Goal: Information Seeking & Learning: Check status

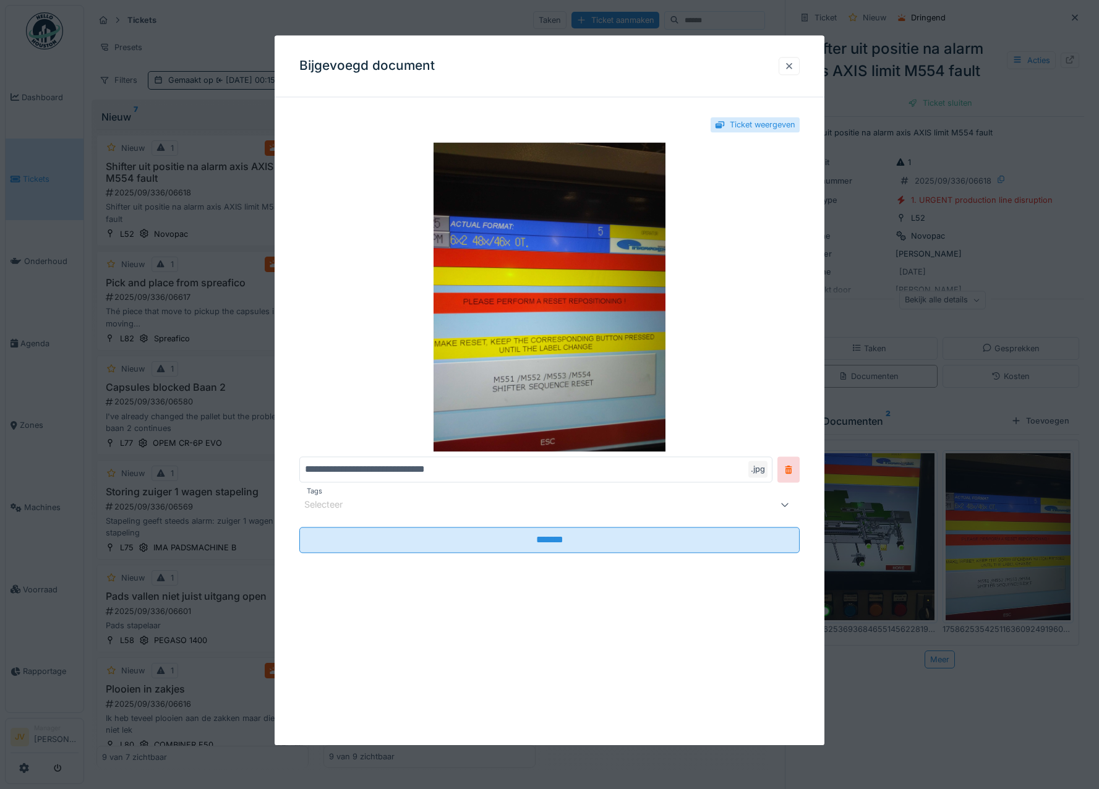
scroll to position [219, 0]
click at [799, 64] on div at bounding box center [789, 66] width 21 height 18
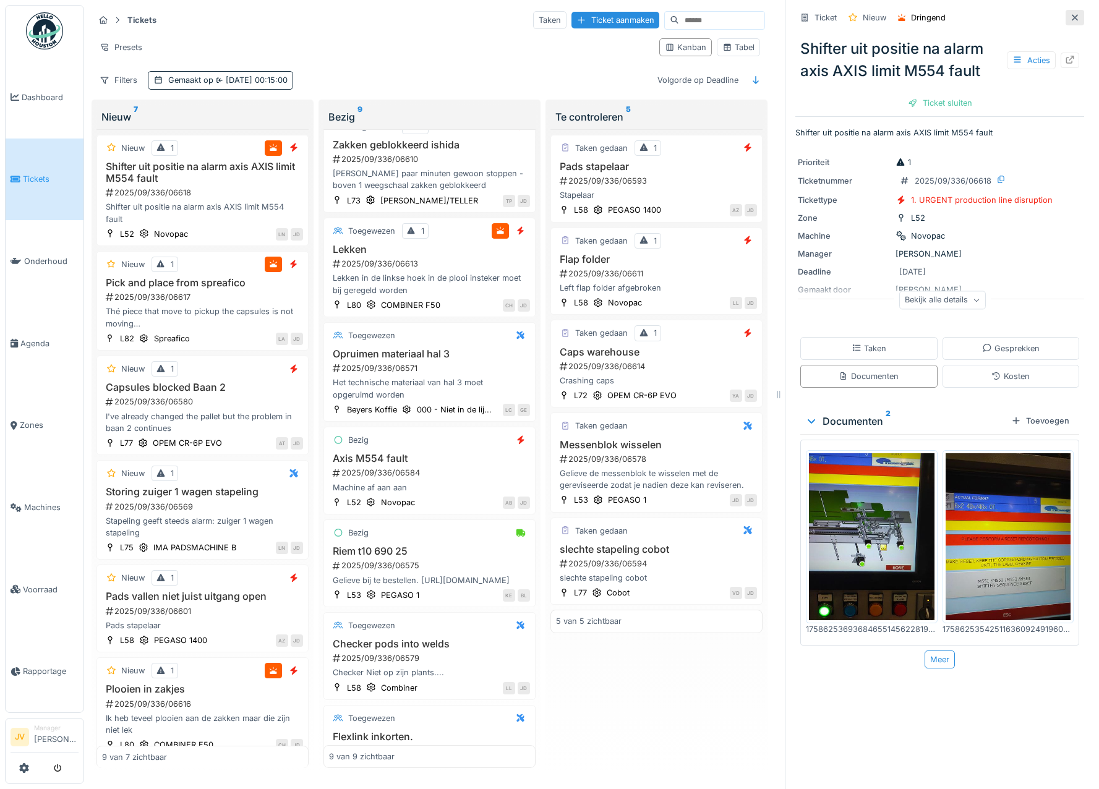
click at [1072, 19] on icon at bounding box center [1075, 17] width 6 height 6
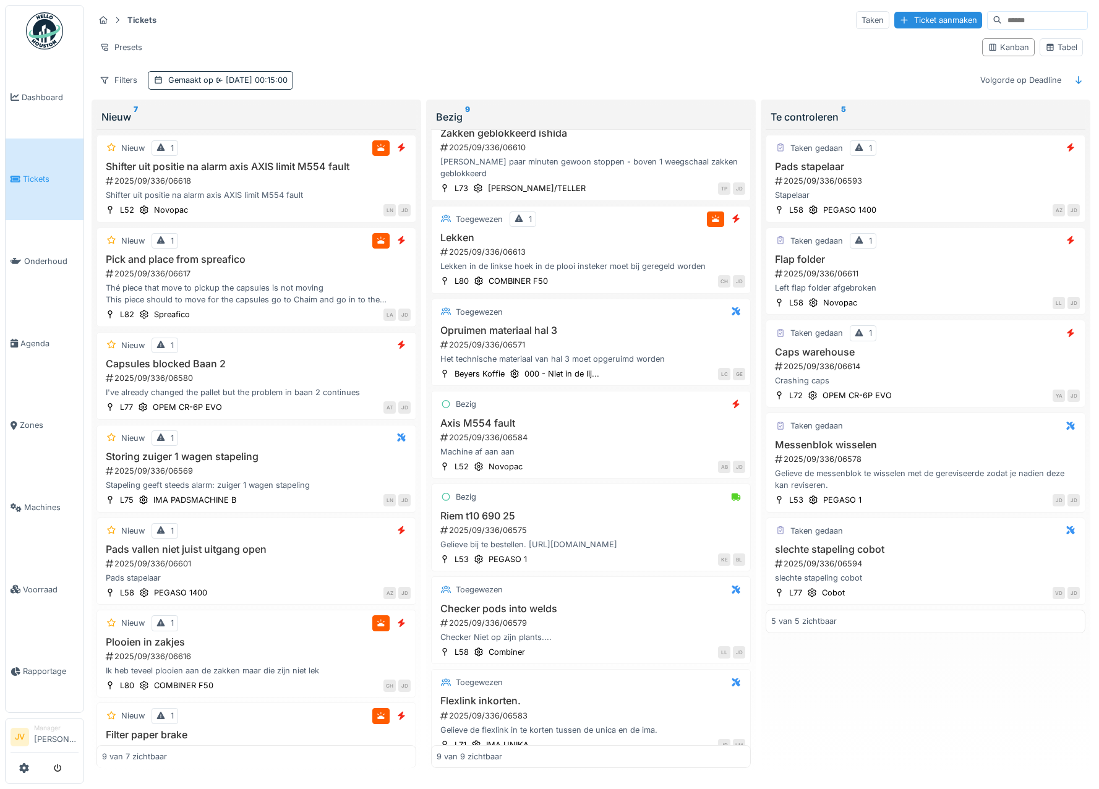
scroll to position [207, 0]
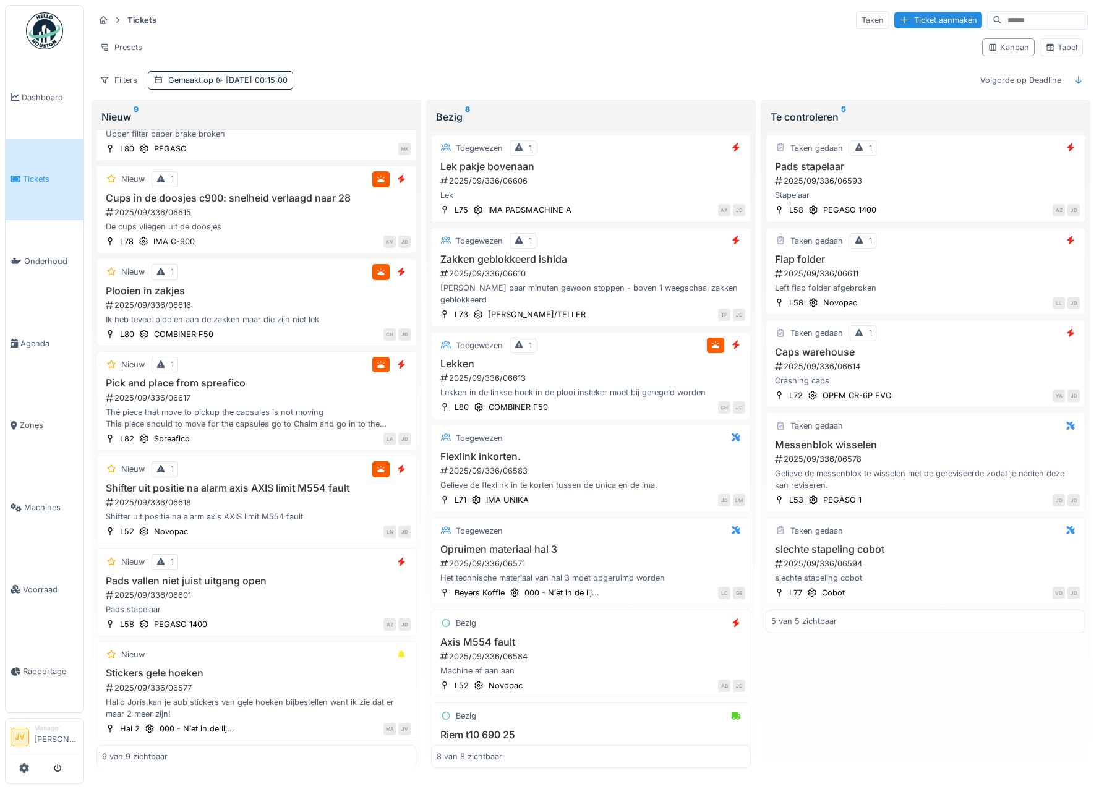
scroll to position [247, 0]
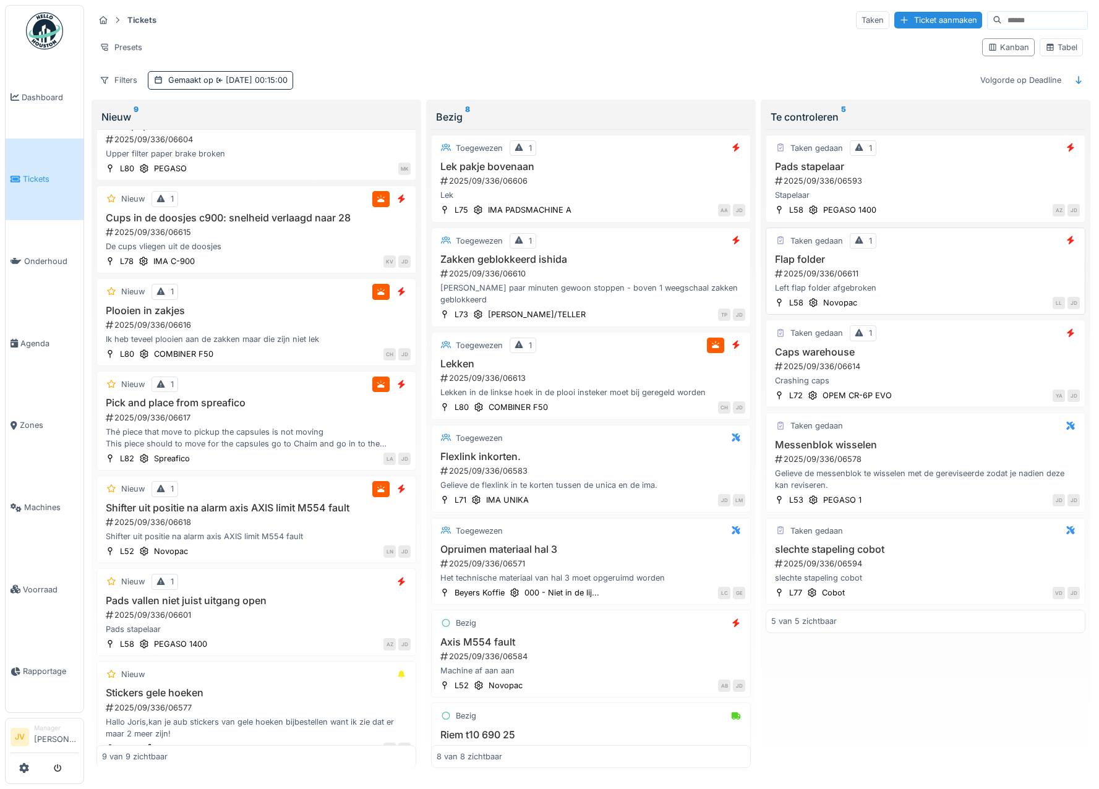
scroll to position [247, 0]
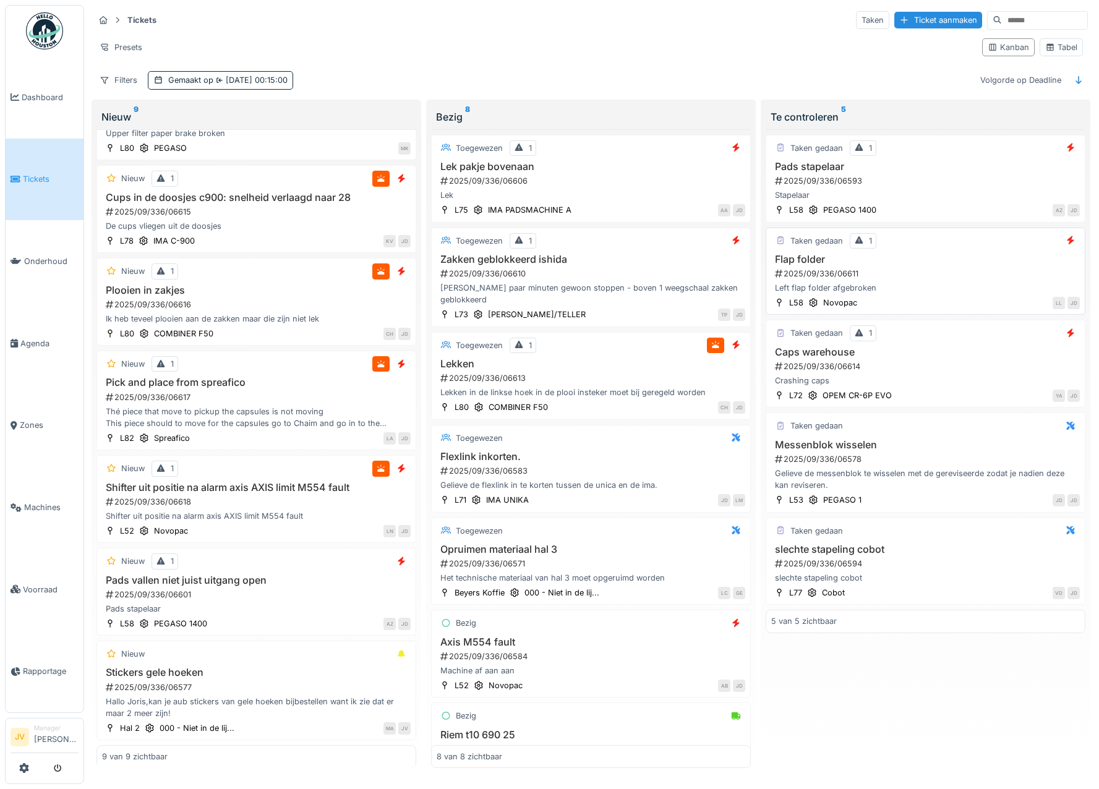
click at [1042, 270] on div "2025/09/336/06611" at bounding box center [927, 274] width 306 height 12
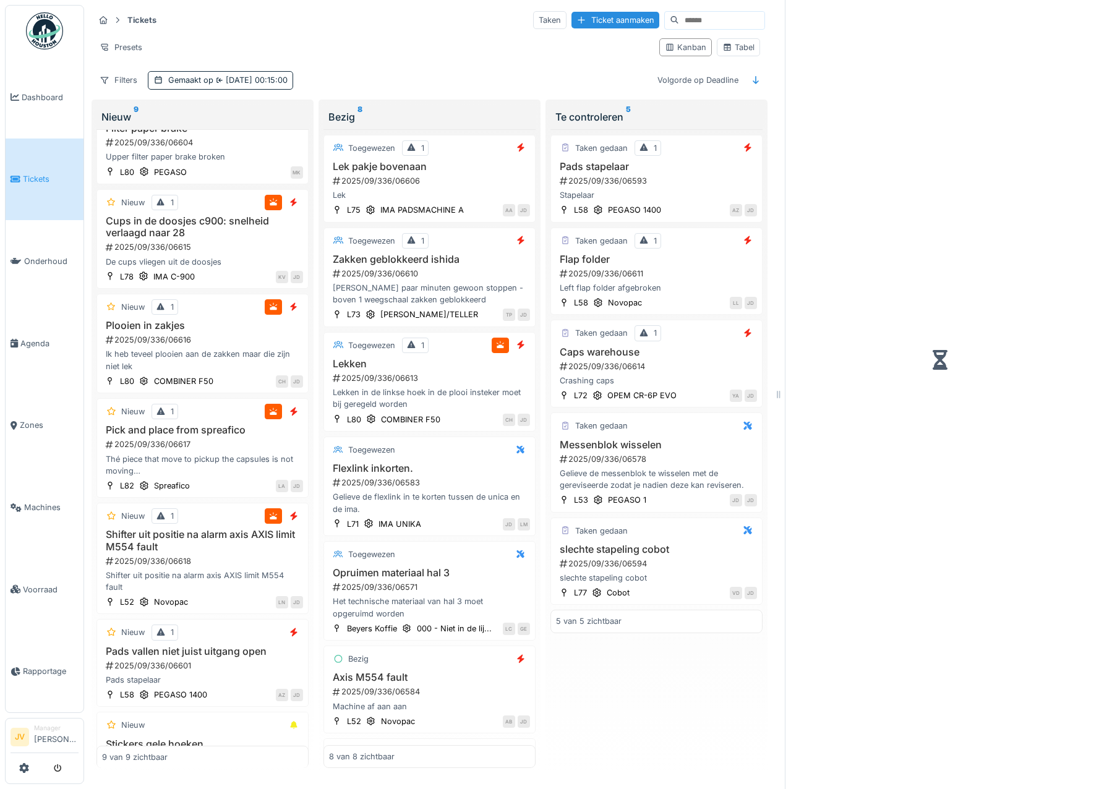
scroll to position [272, 0]
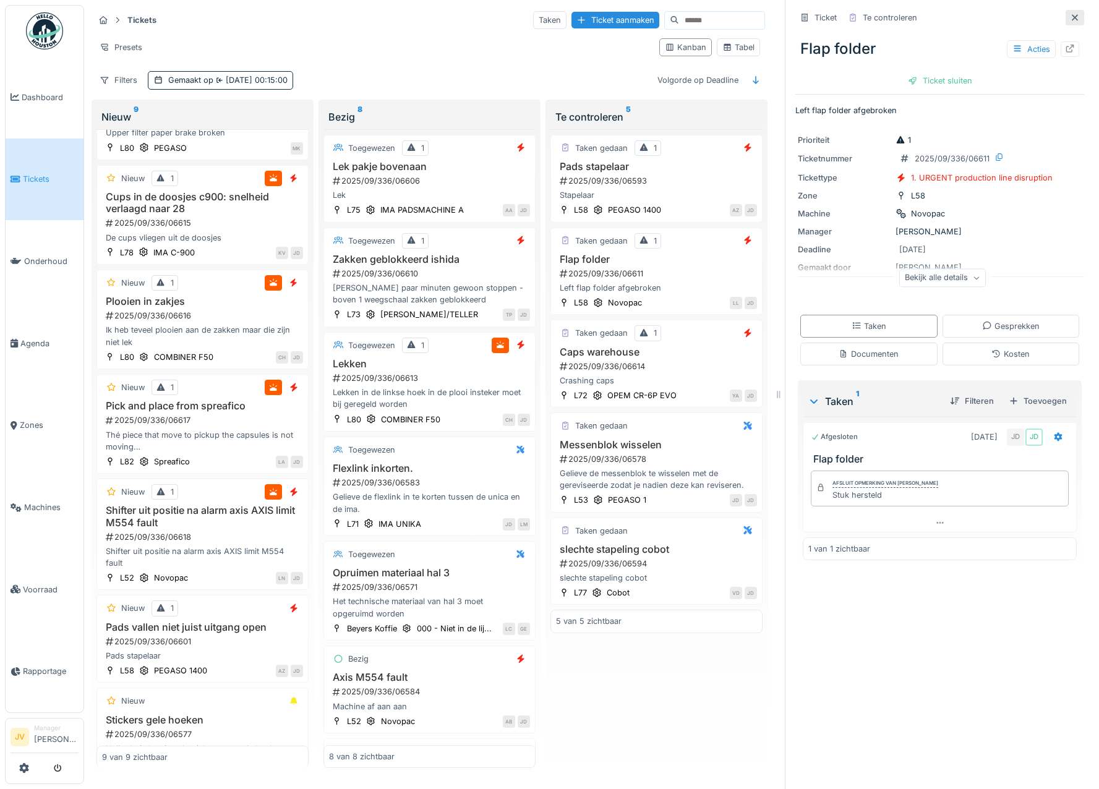
click at [1066, 25] on div at bounding box center [1075, 17] width 19 height 15
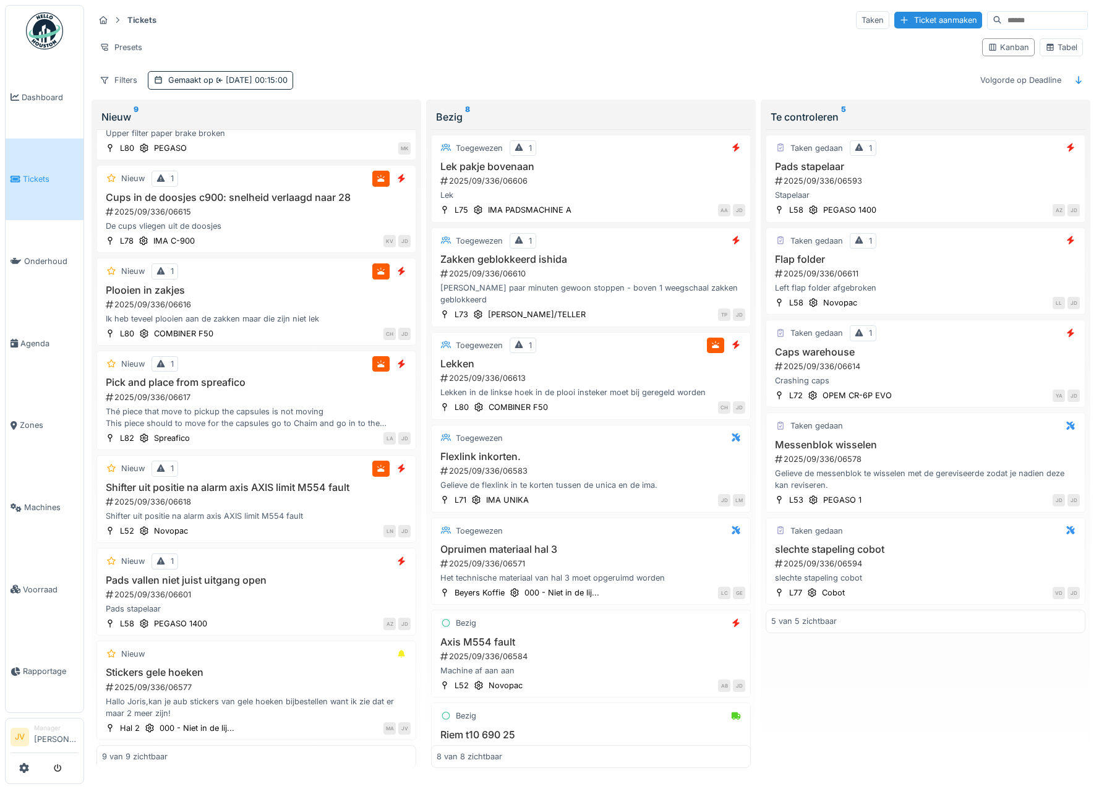
scroll to position [247, 0]
click at [975, 193] on div "Stapelaar" at bounding box center [925, 195] width 309 height 12
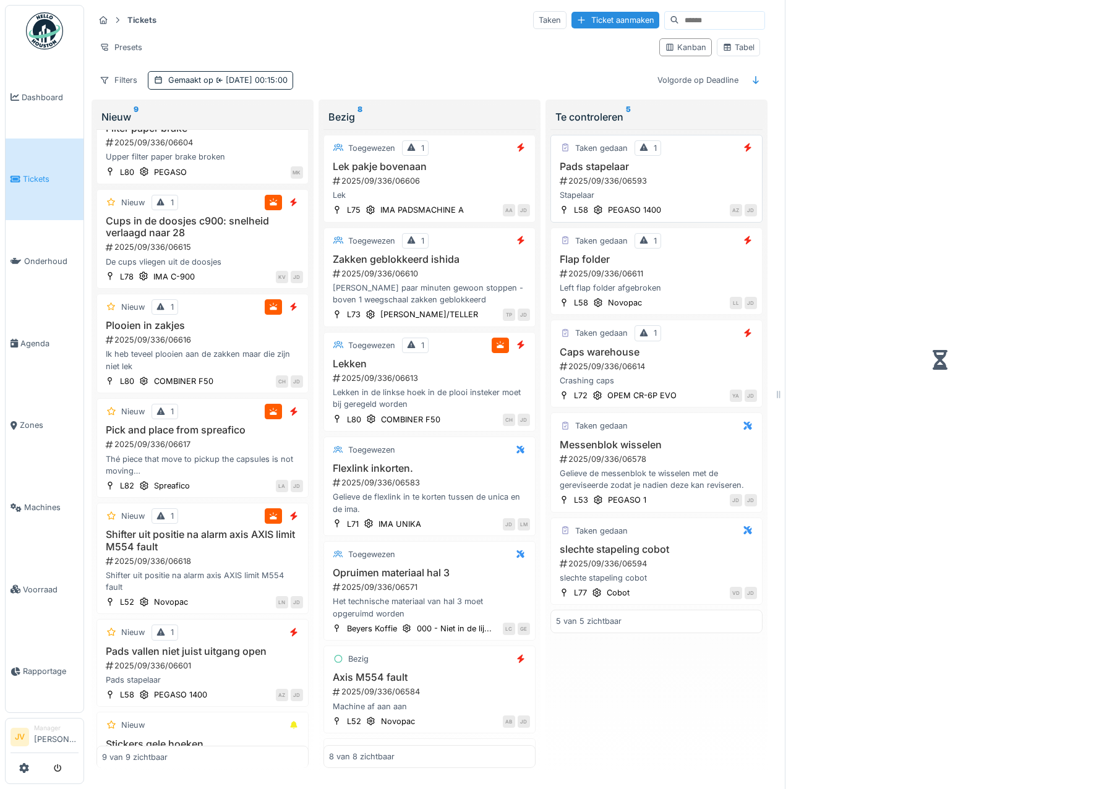
scroll to position [272, 0]
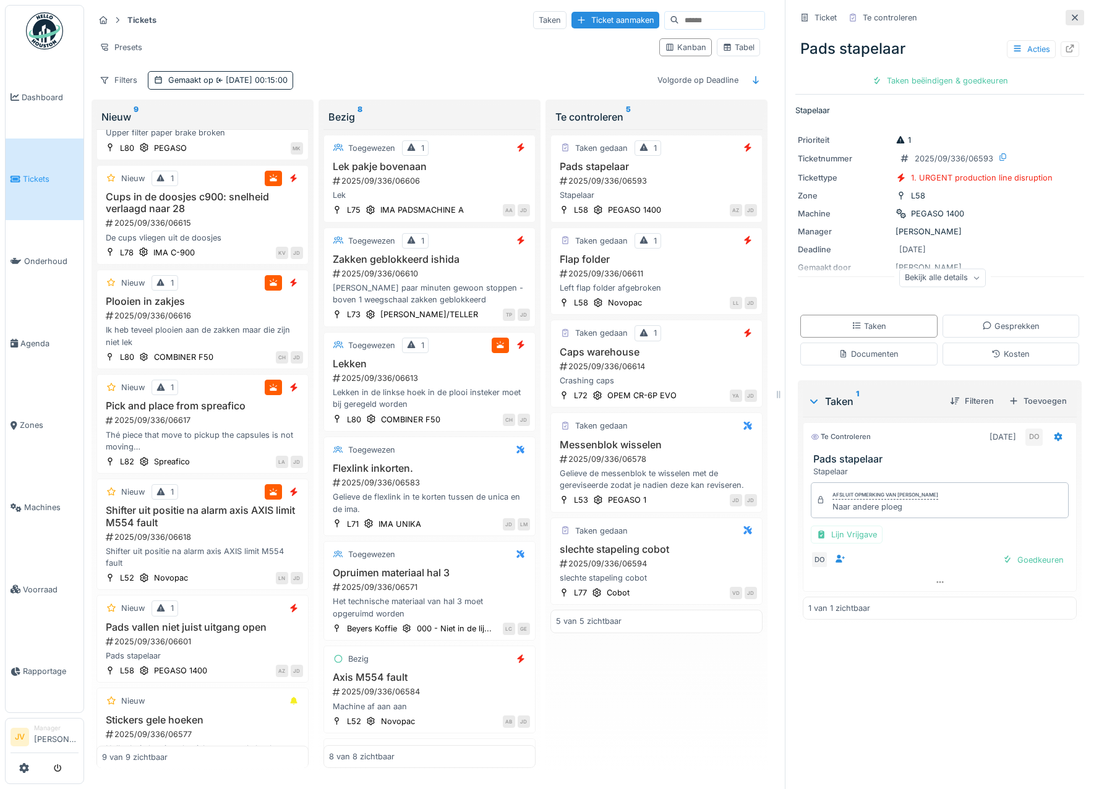
click at [1070, 21] on icon at bounding box center [1075, 18] width 10 height 8
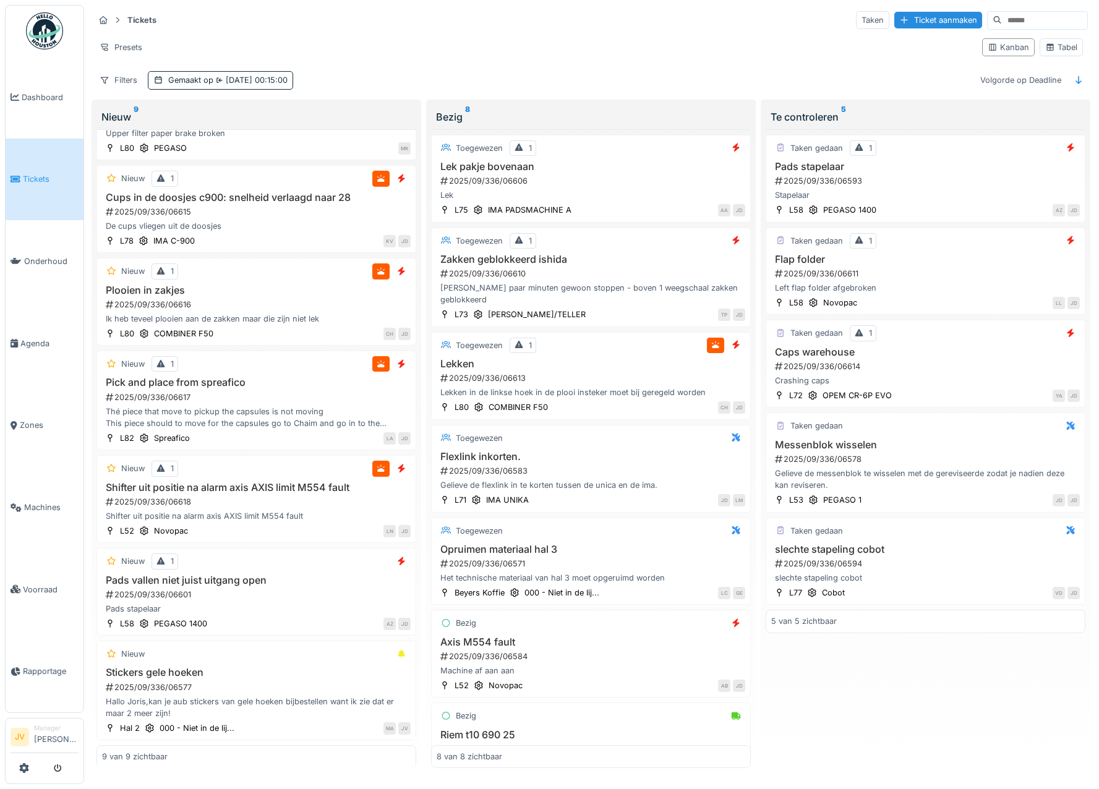
scroll to position [247, 0]
click at [928, 377] on div "Crashing caps" at bounding box center [925, 381] width 309 height 12
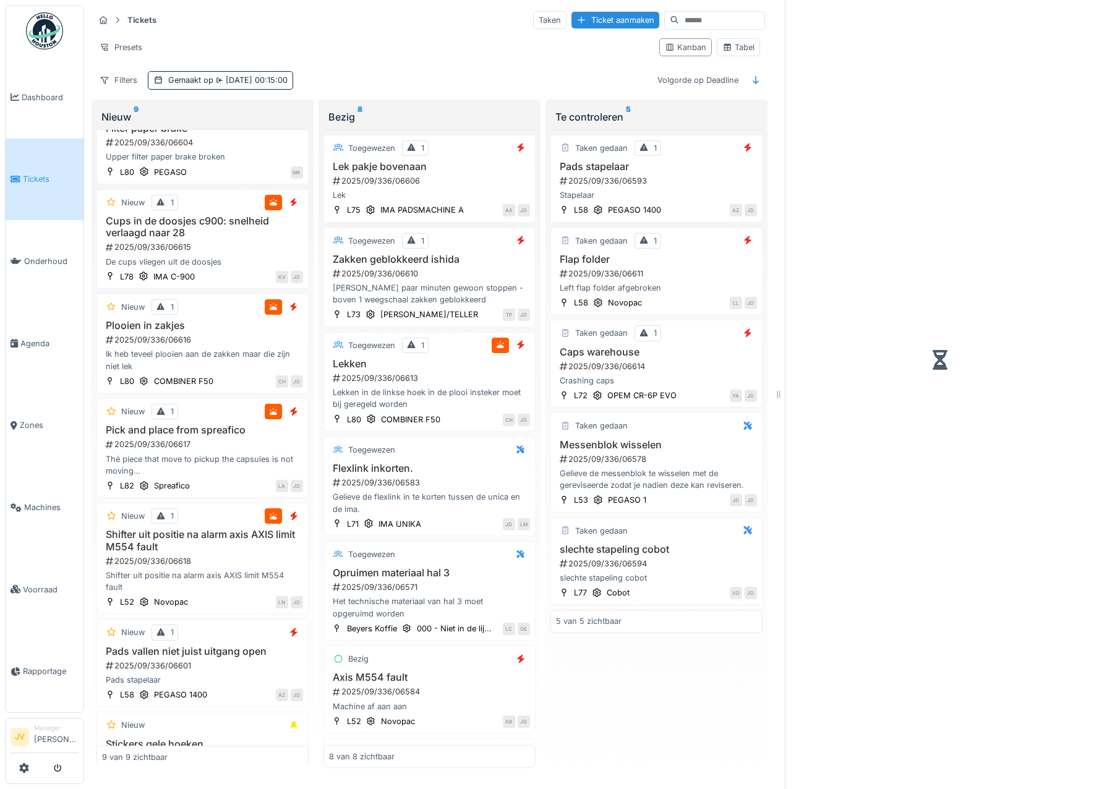
scroll to position [272, 0]
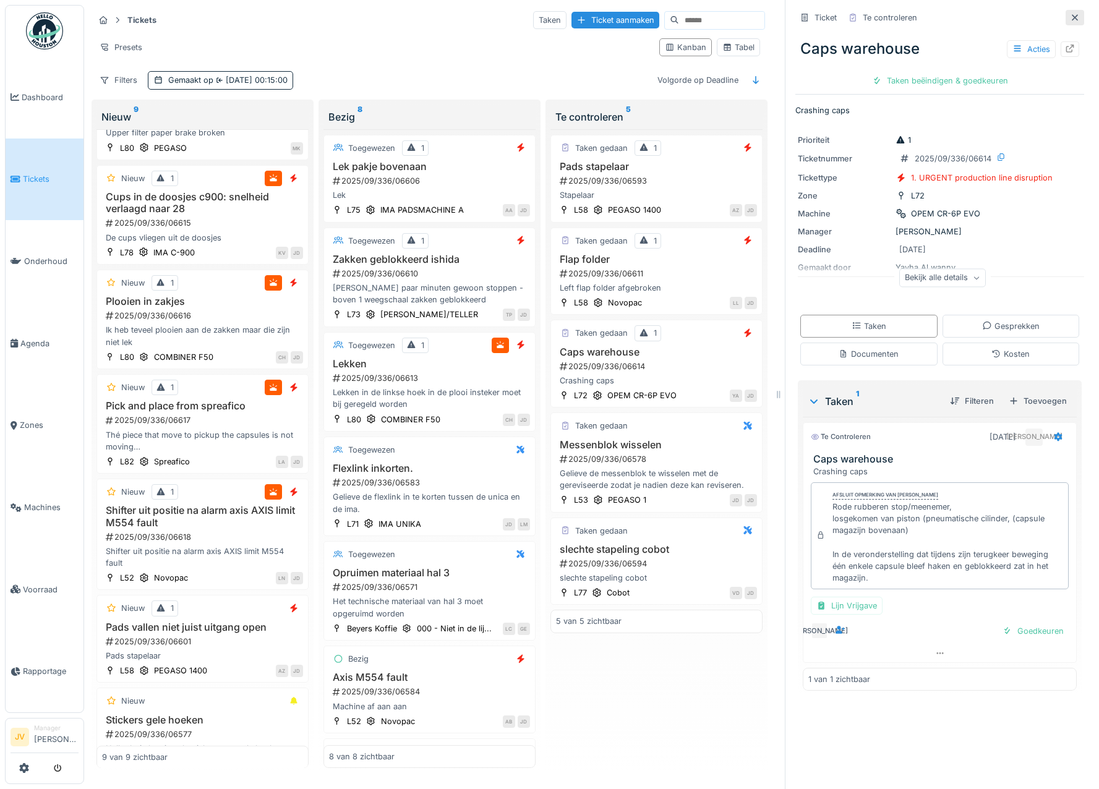
click at [1070, 16] on icon at bounding box center [1075, 18] width 10 height 8
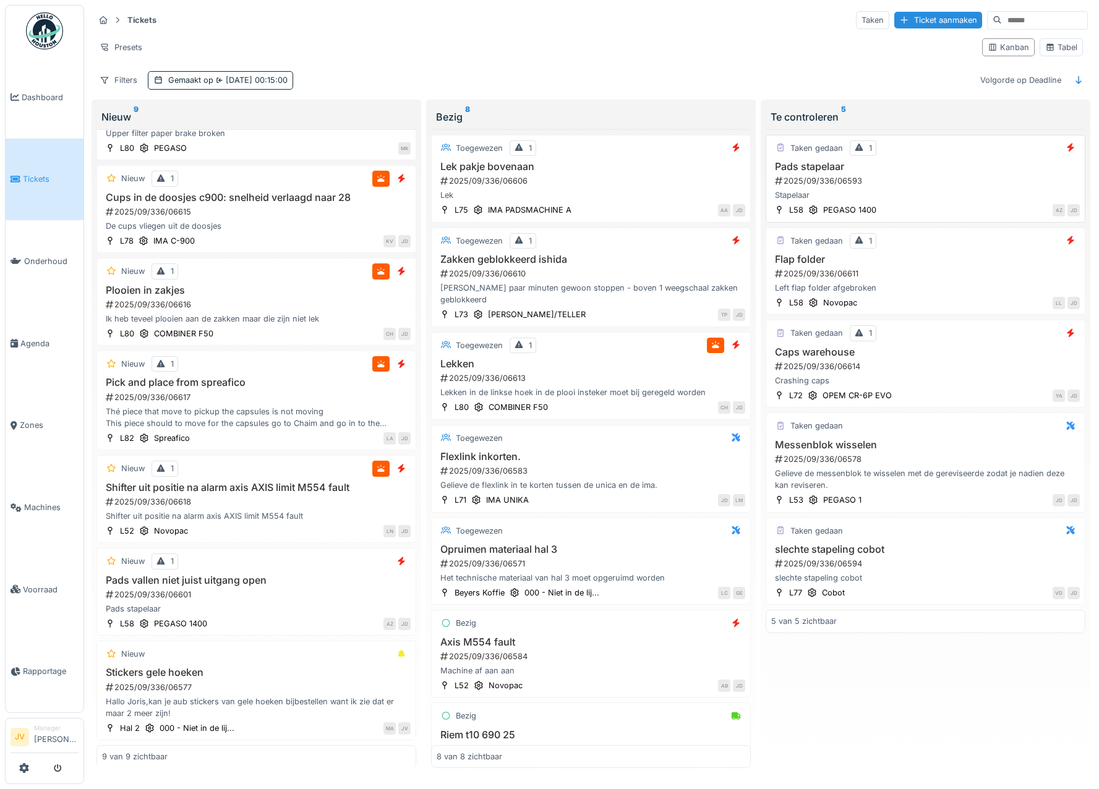
scroll to position [247, 0]
click at [879, 558] on div "2025/09/336/06594" at bounding box center [927, 564] width 306 height 12
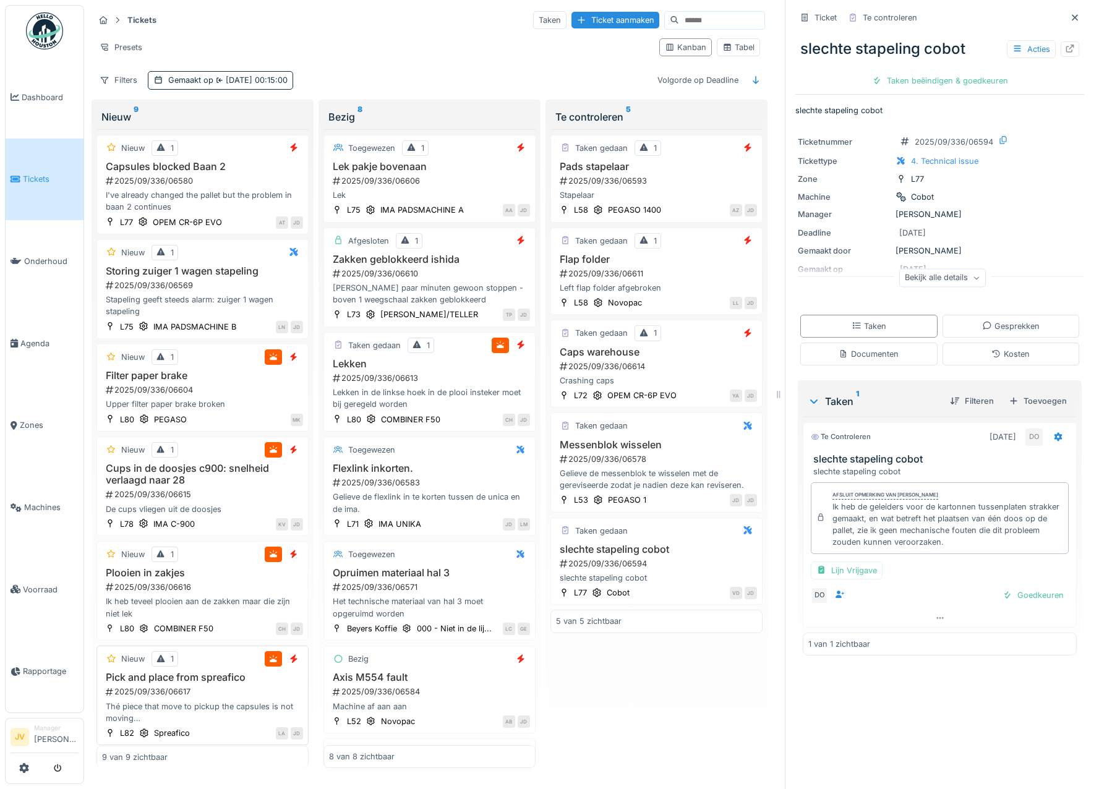
click at [254, 695] on div "2025/09/336/06617" at bounding box center [204, 692] width 199 height 12
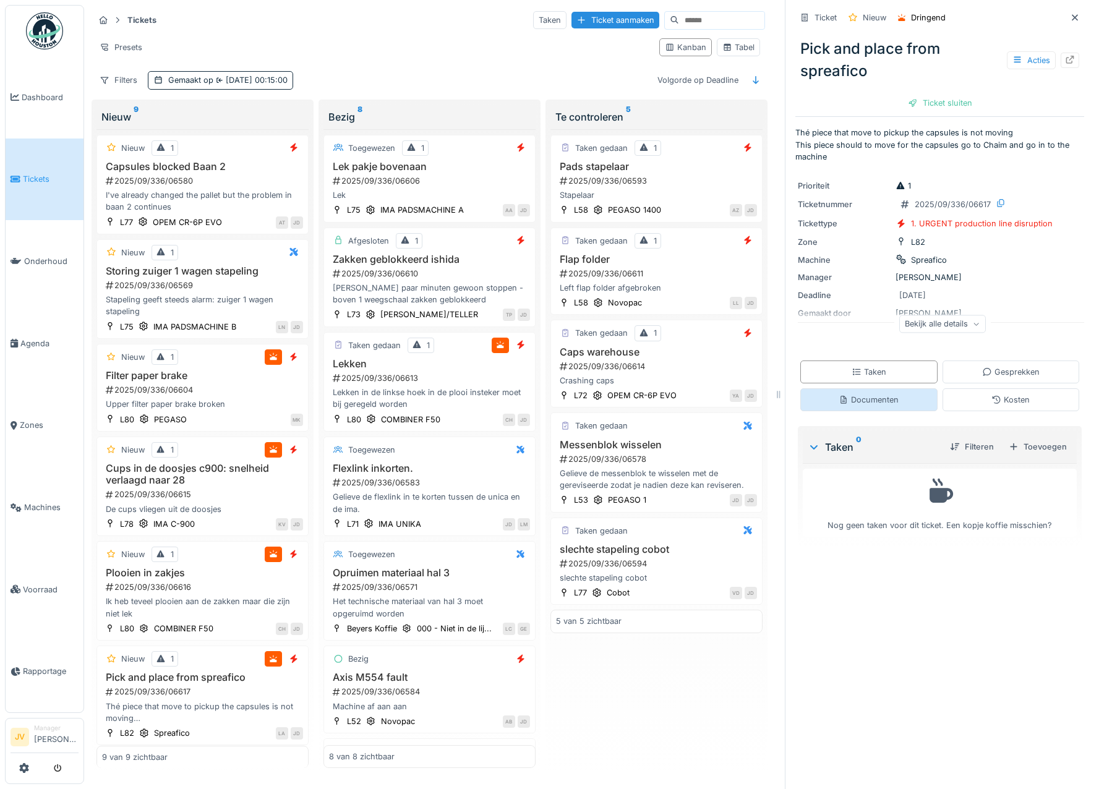
click at [873, 403] on div "Documenten" at bounding box center [869, 400] width 60 height 12
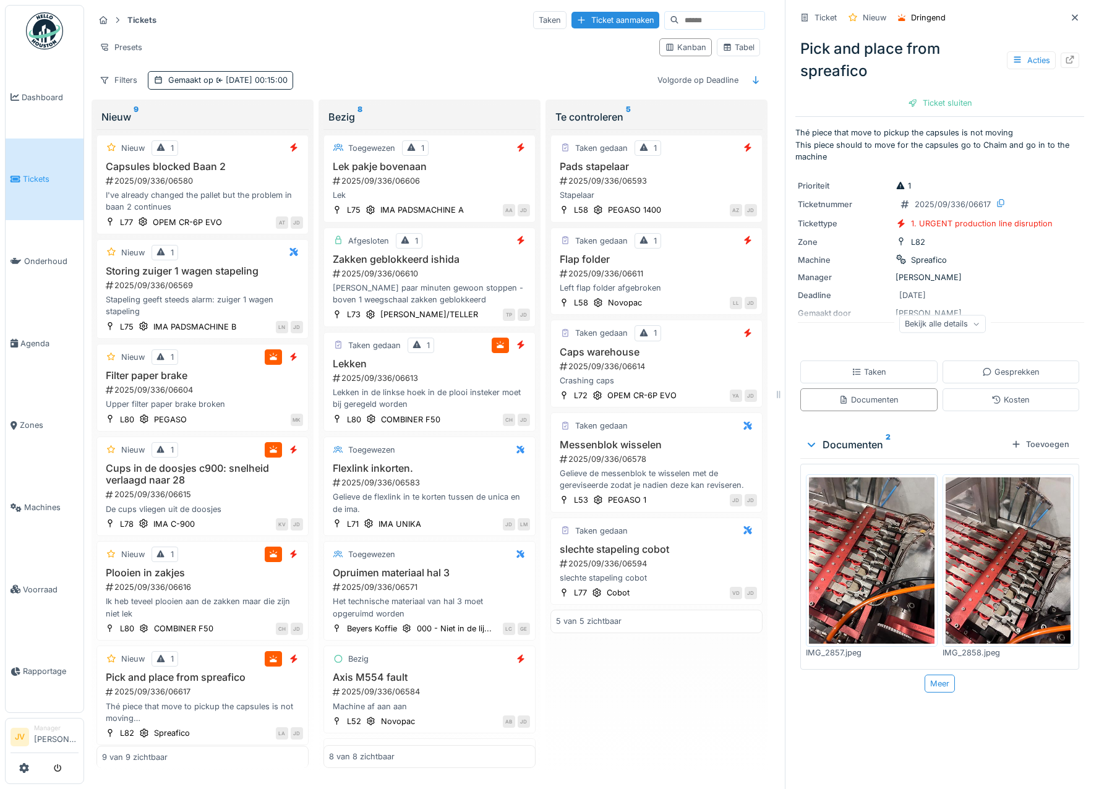
click at [880, 509] on img at bounding box center [872, 561] width 126 height 167
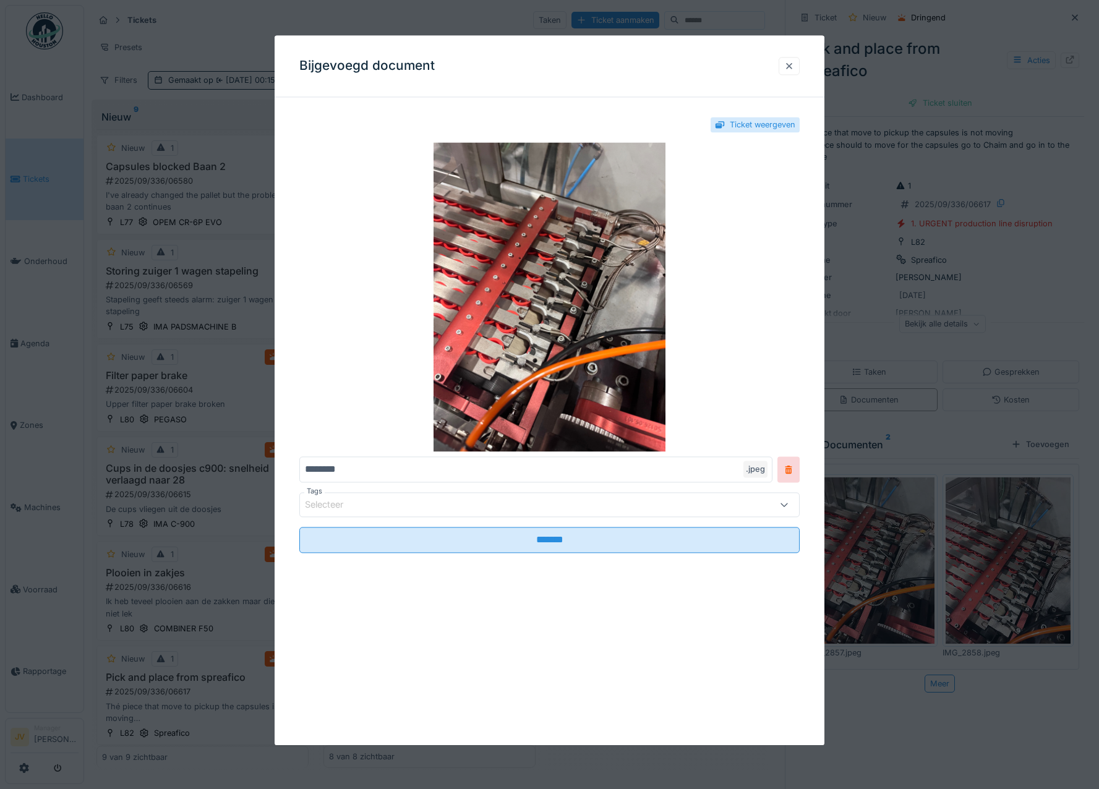
click at [794, 62] on div at bounding box center [789, 66] width 10 height 12
